Goal: Understand process/instructions: Learn how to perform a task or action

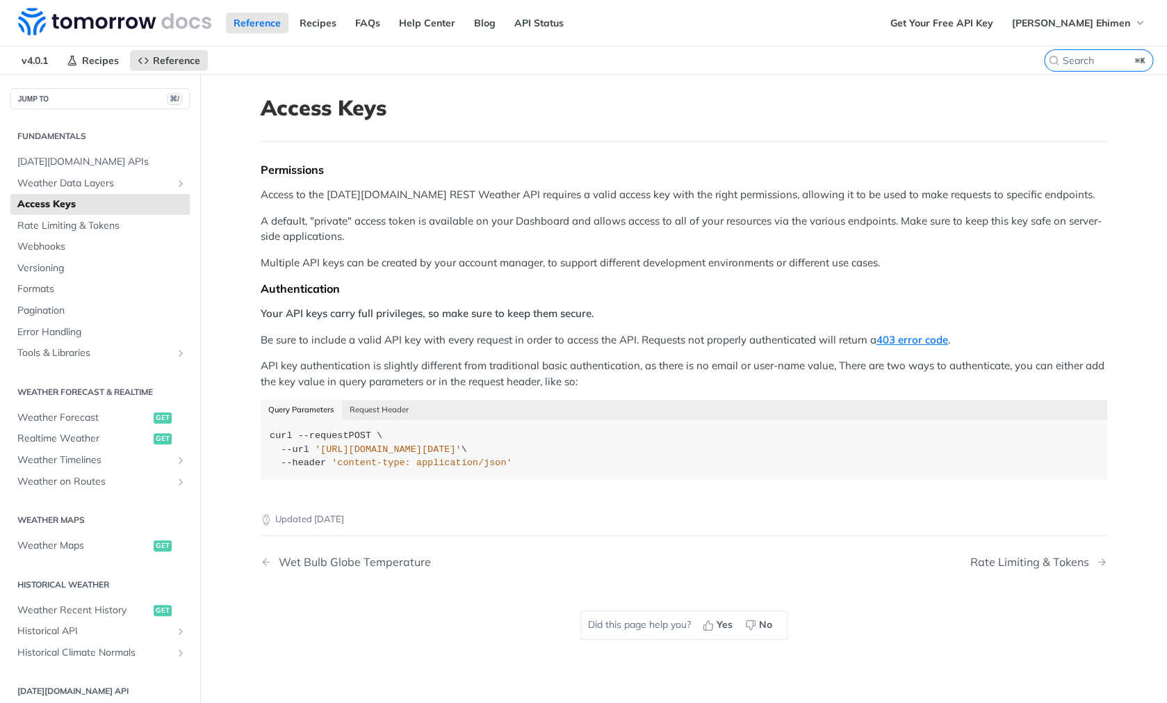
scroll to position [34, 0]
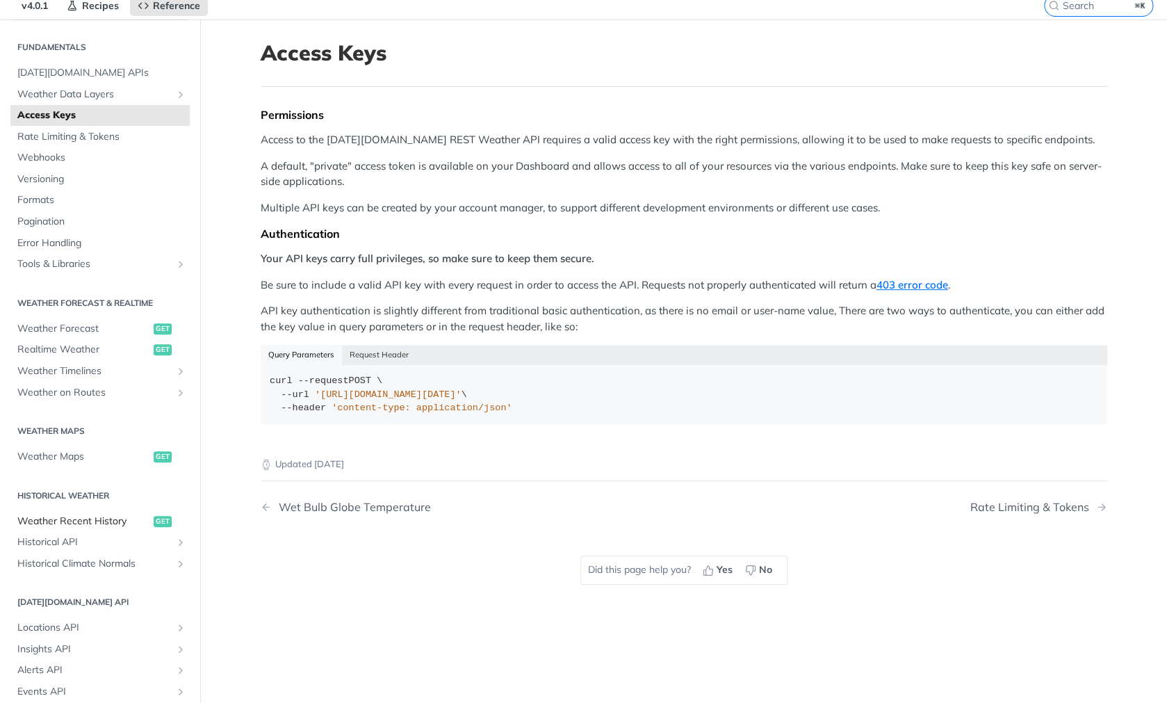
click at [74, 525] on span "Weather Recent History" at bounding box center [83, 521] width 133 height 14
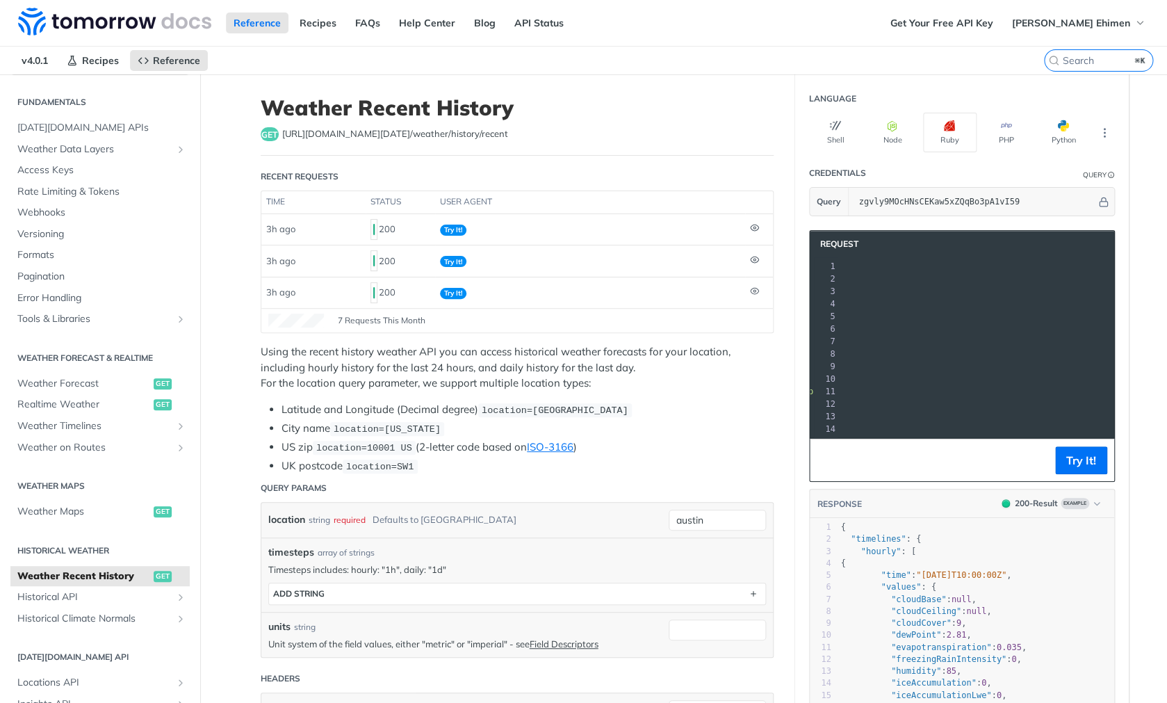
scroll to position [0, 239]
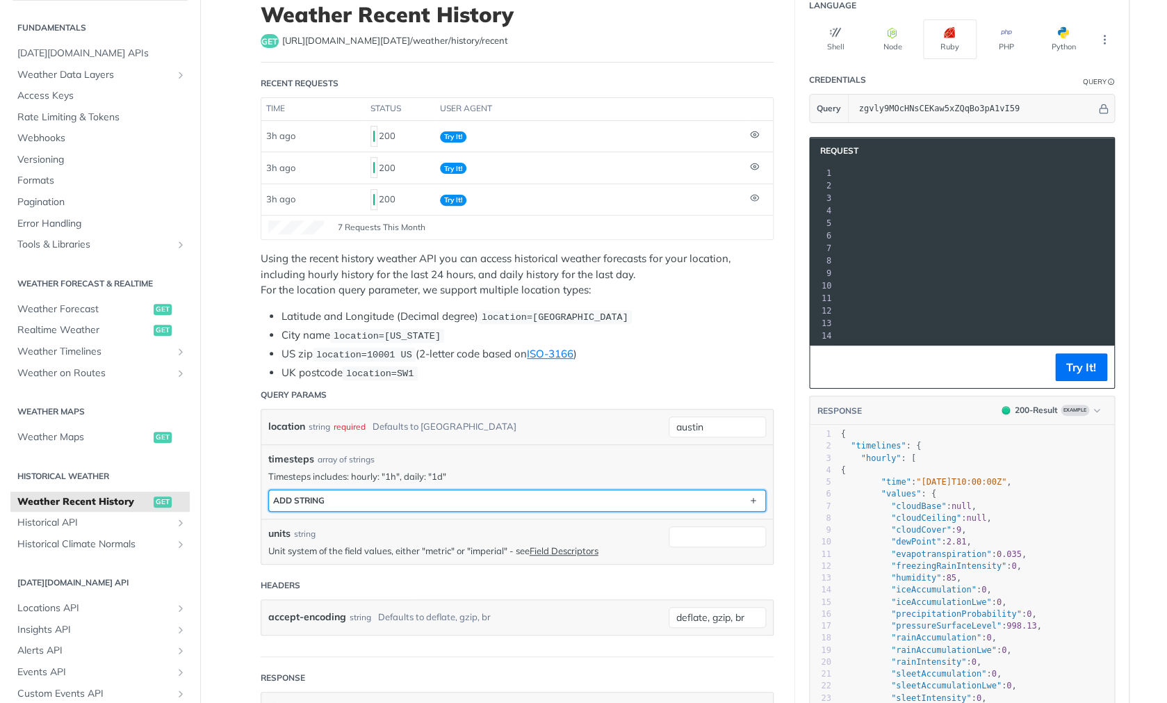
click at [557, 510] on button "ADD string" at bounding box center [517, 500] width 496 height 21
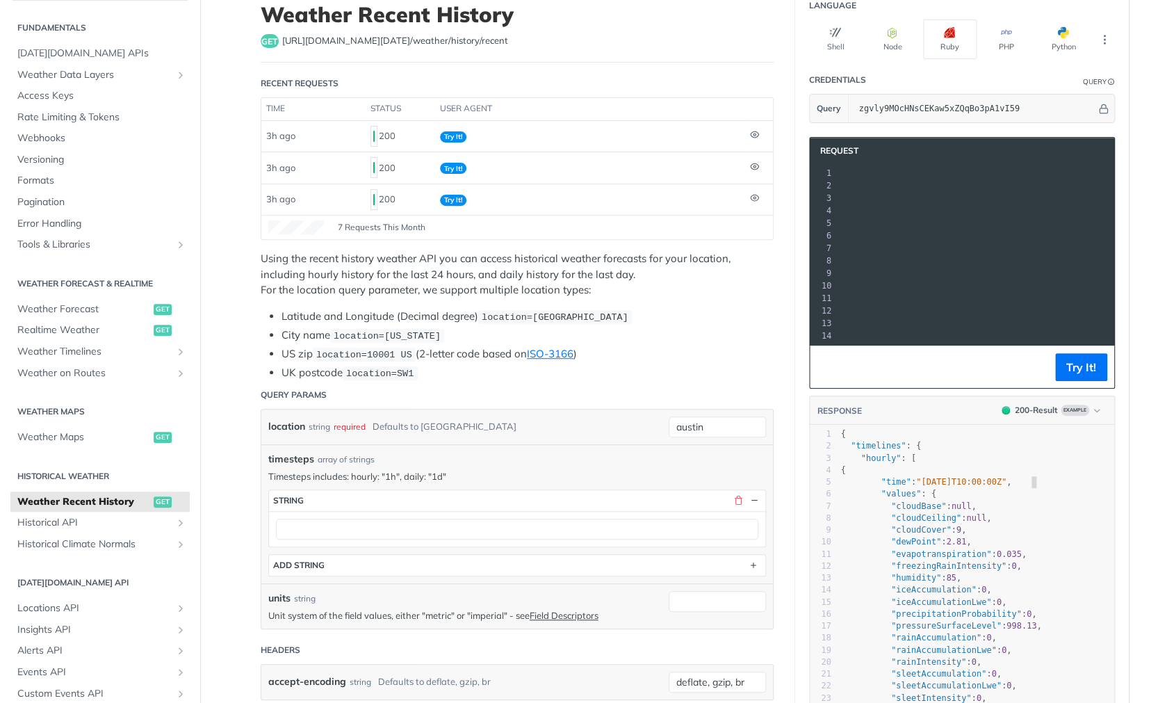
scroll to position [4, 0]
type textarea ""[DATE]T10:00:00Z""
drag, startPoint x: 1030, startPoint y: 480, endPoint x: 922, endPoint y: 480, distance: 107.7
click at [922, 480] on span ""[DATE]T10:00:00Z"" at bounding box center [961, 482] width 90 height 10
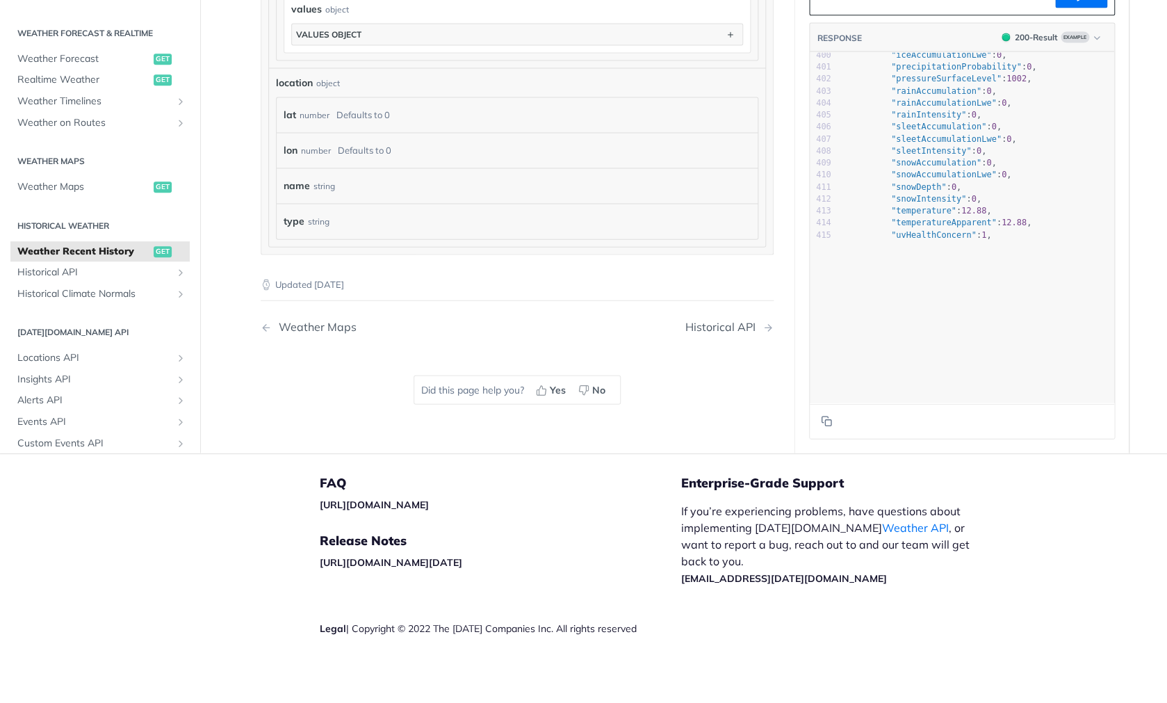
scroll to position [4791, 0]
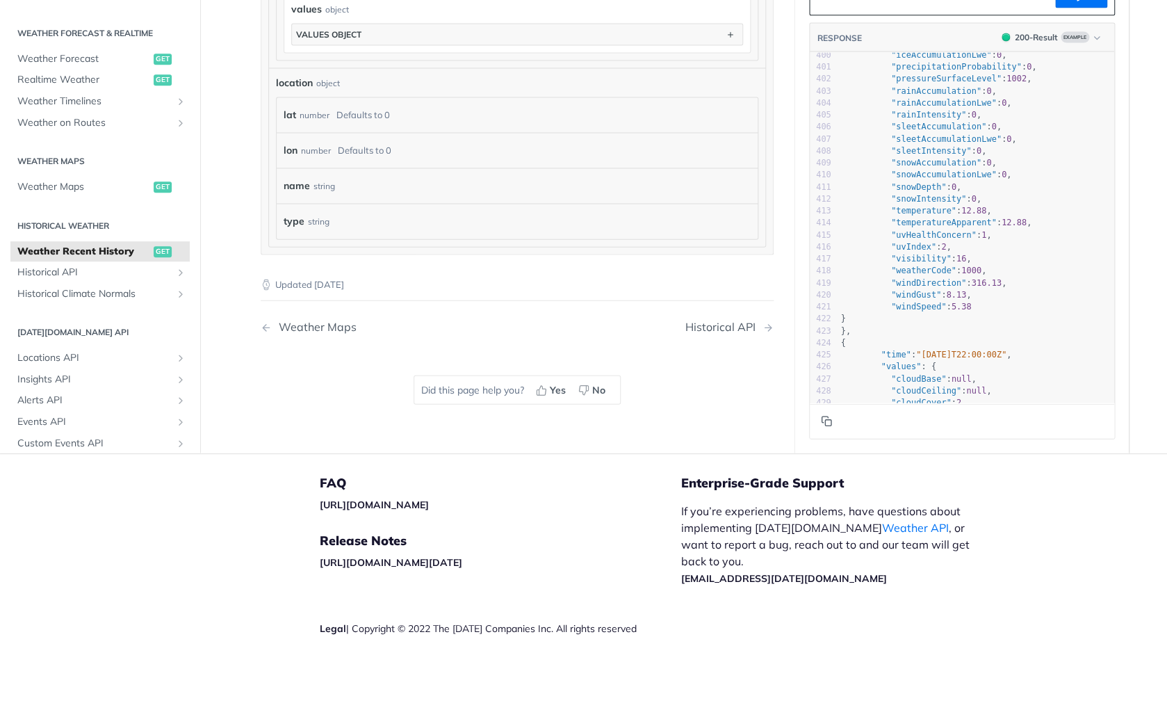
click at [828, 422] on icon "Copy to clipboard" at bounding box center [826, 421] width 11 height 11
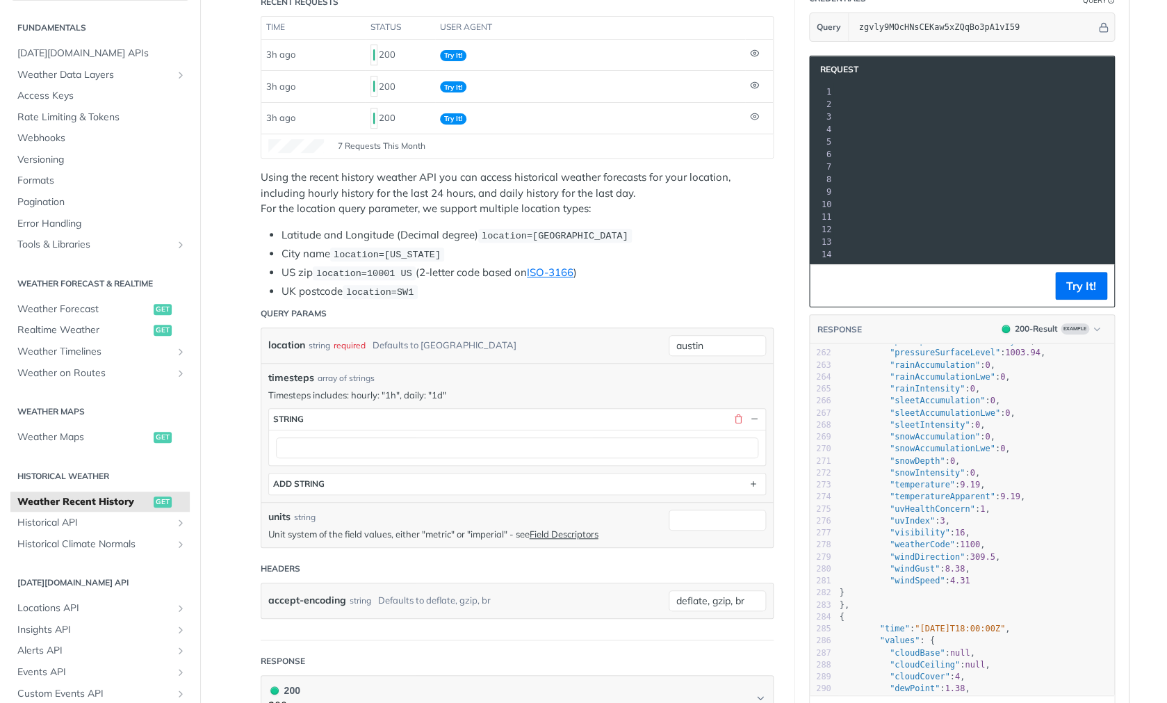
scroll to position [3136, 0]
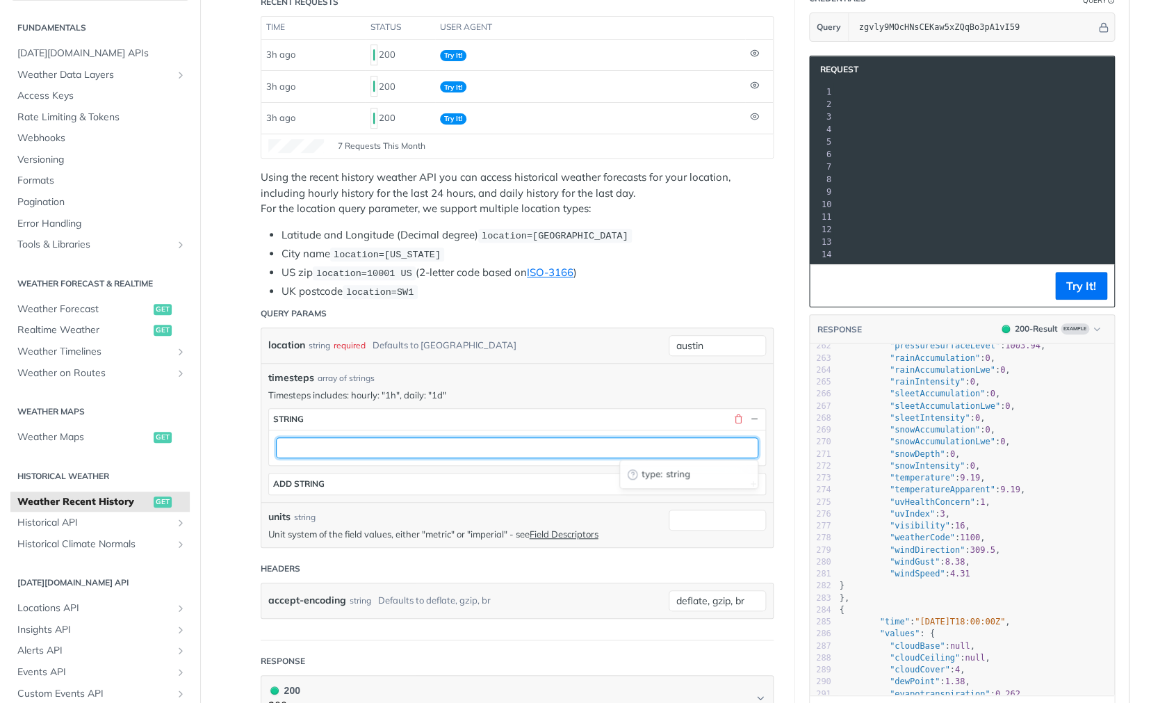
click at [510, 451] on input "text" at bounding box center [517, 447] width 482 height 21
type input "i"
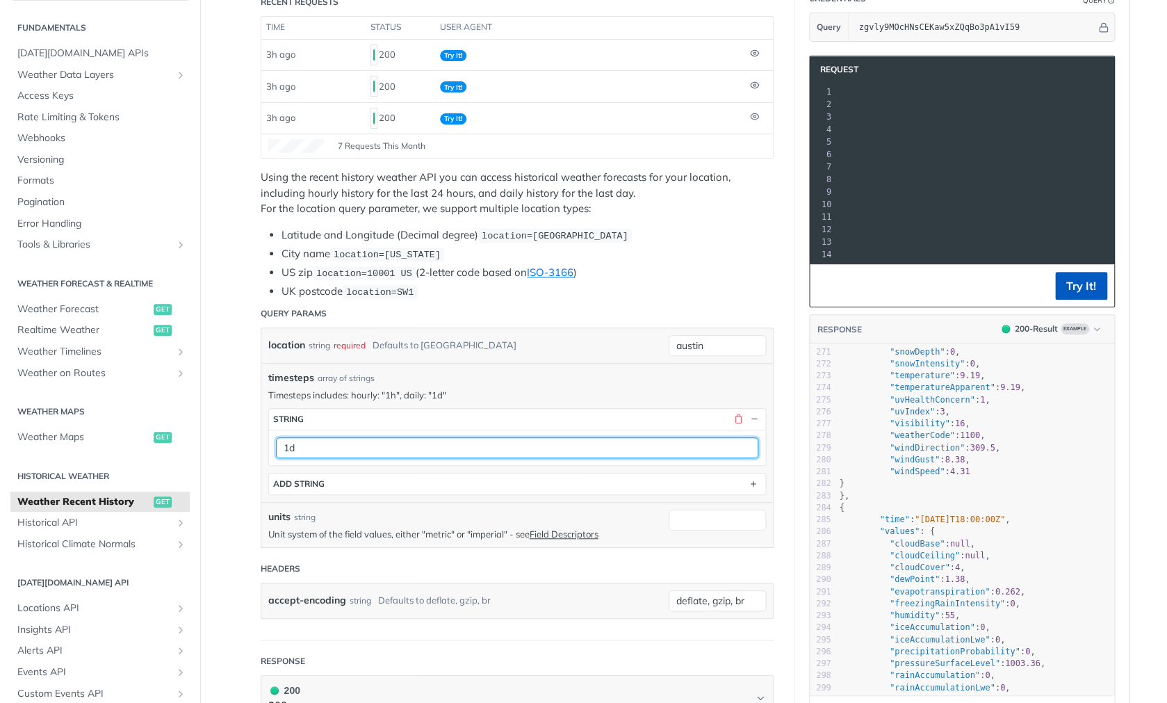
scroll to position [3241, 1]
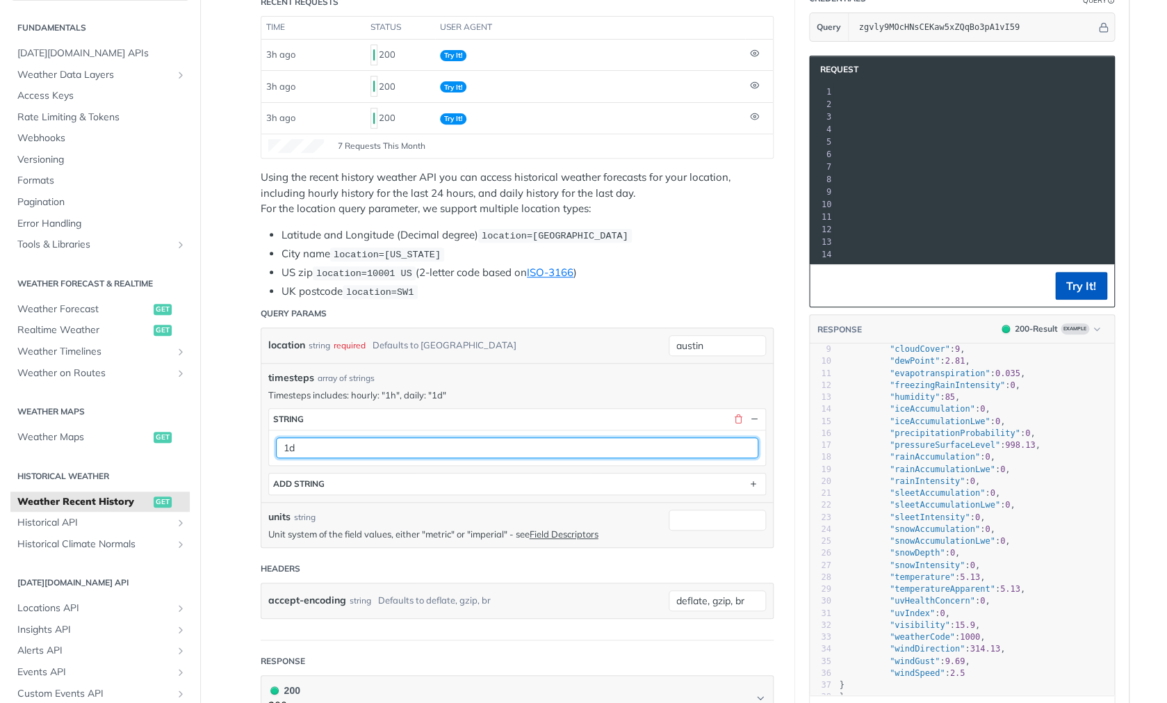
type input "1d"
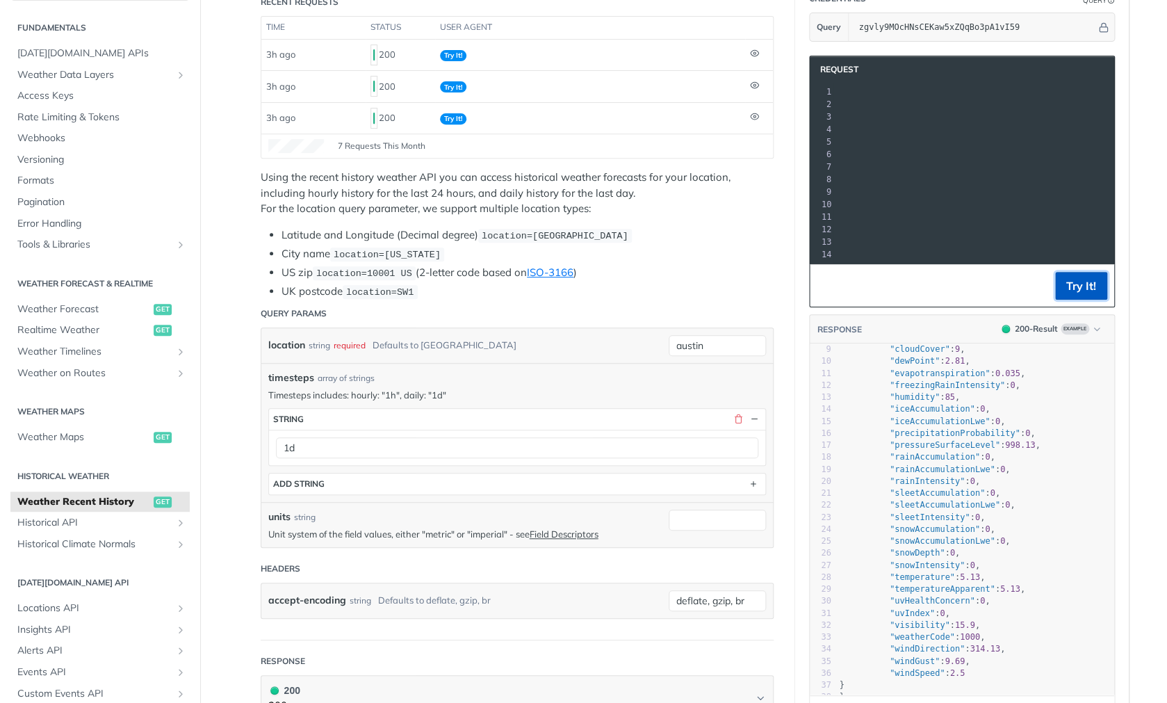
click at [1099, 288] on button "Try It!" at bounding box center [1081, 286] width 52 height 28
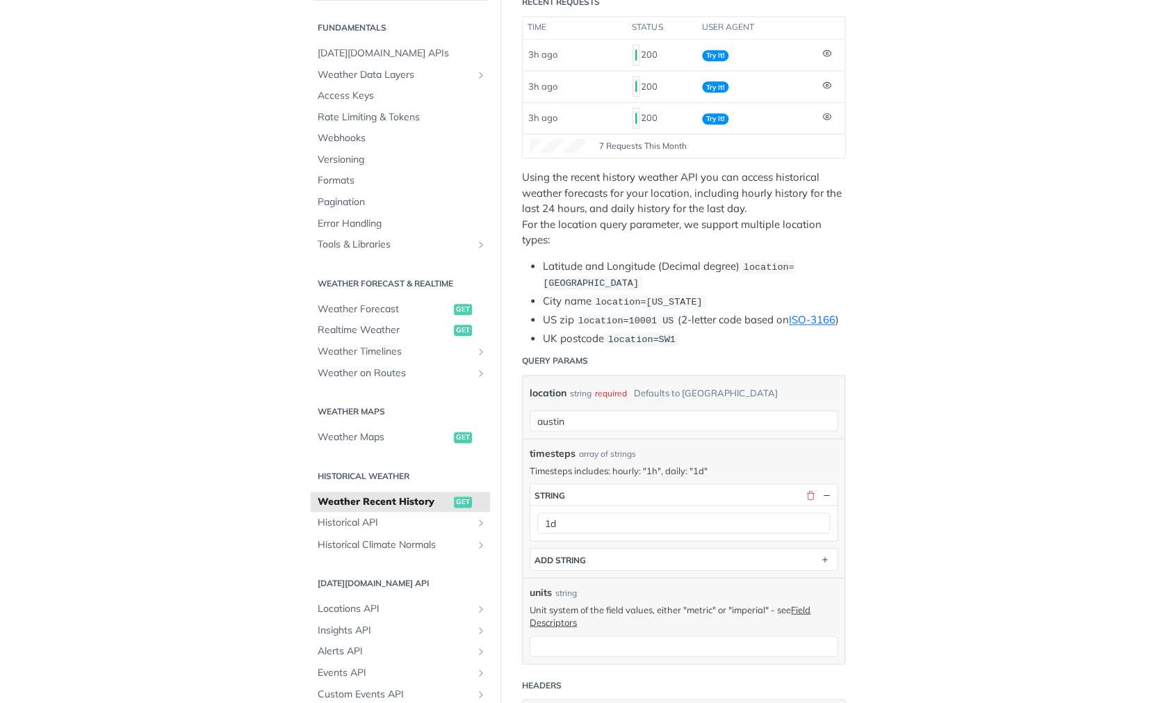
scroll to position [0, 0]
